Goal: Navigation & Orientation: Find specific page/section

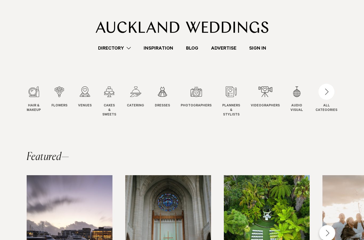
scroll to position [13, 0]
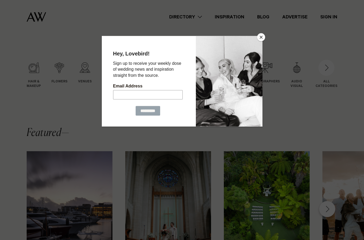
click at [260, 37] on button "Close" at bounding box center [261, 37] width 8 height 8
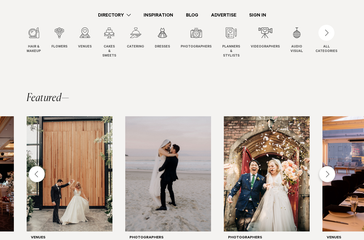
scroll to position [0, 0]
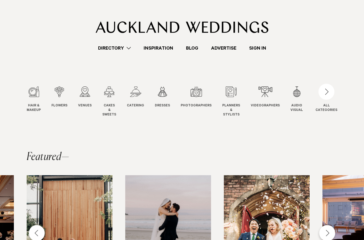
click at [57, 91] on div "2 / 12" at bounding box center [59, 91] width 16 height 11
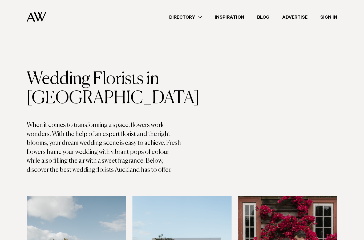
click at [194, 17] on link "Directory" at bounding box center [186, 17] width 46 height 7
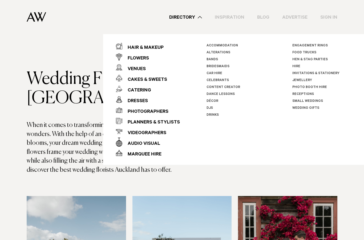
click at [213, 99] on link "Décor" at bounding box center [212, 101] width 12 height 4
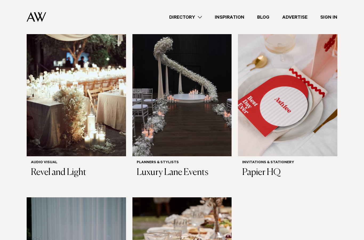
scroll to position [342, 0]
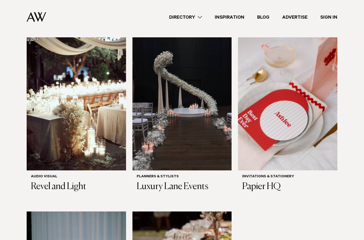
click at [184, 14] on link "Directory" at bounding box center [186, 17] width 46 height 7
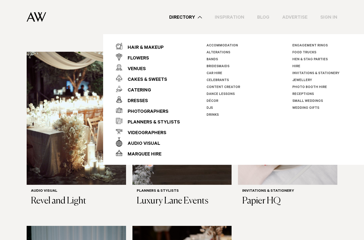
scroll to position [322, 0]
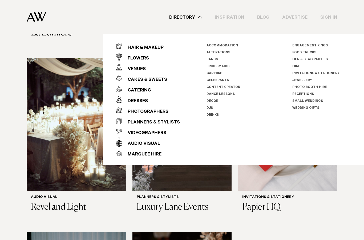
click at [139, 68] on div "Venues" at bounding box center [133, 69] width 23 height 11
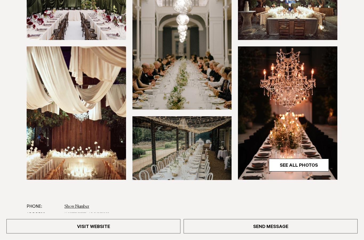
scroll to position [120, 0]
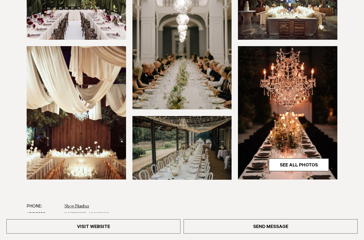
click at [56, 233] on link "Visit Website" at bounding box center [93, 226] width 174 height 14
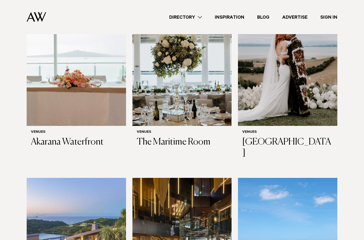
scroll to position [2277, 0]
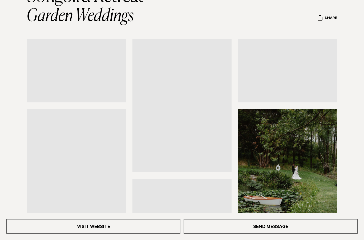
scroll to position [77, 0]
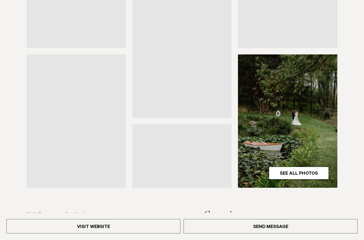
click at [201, 74] on img at bounding box center [181, 51] width 99 height 133
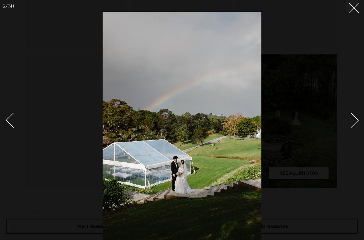
scroll to position [153, 0]
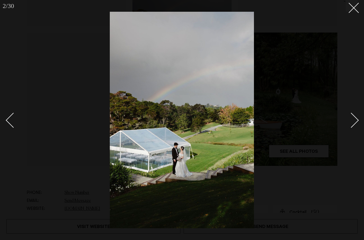
click at [353, 7] on line at bounding box center [354, 8] width 10 height 10
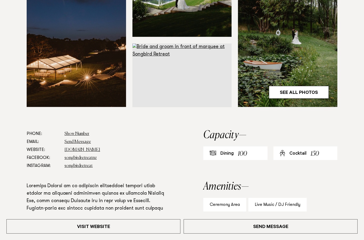
scroll to position [218, 0]
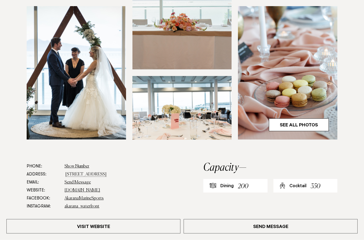
scroll to position [160, 0]
click at [72, 189] on link "akarana.co.nz" at bounding box center [82, 190] width 36 height 4
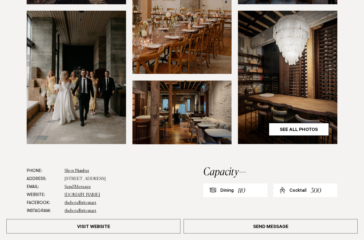
scroll to position [174, 0]
click at [95, 193] on link "[DOMAIN_NAME]" at bounding box center [82, 195] width 36 height 4
